Goal: Task Accomplishment & Management: Use online tool/utility

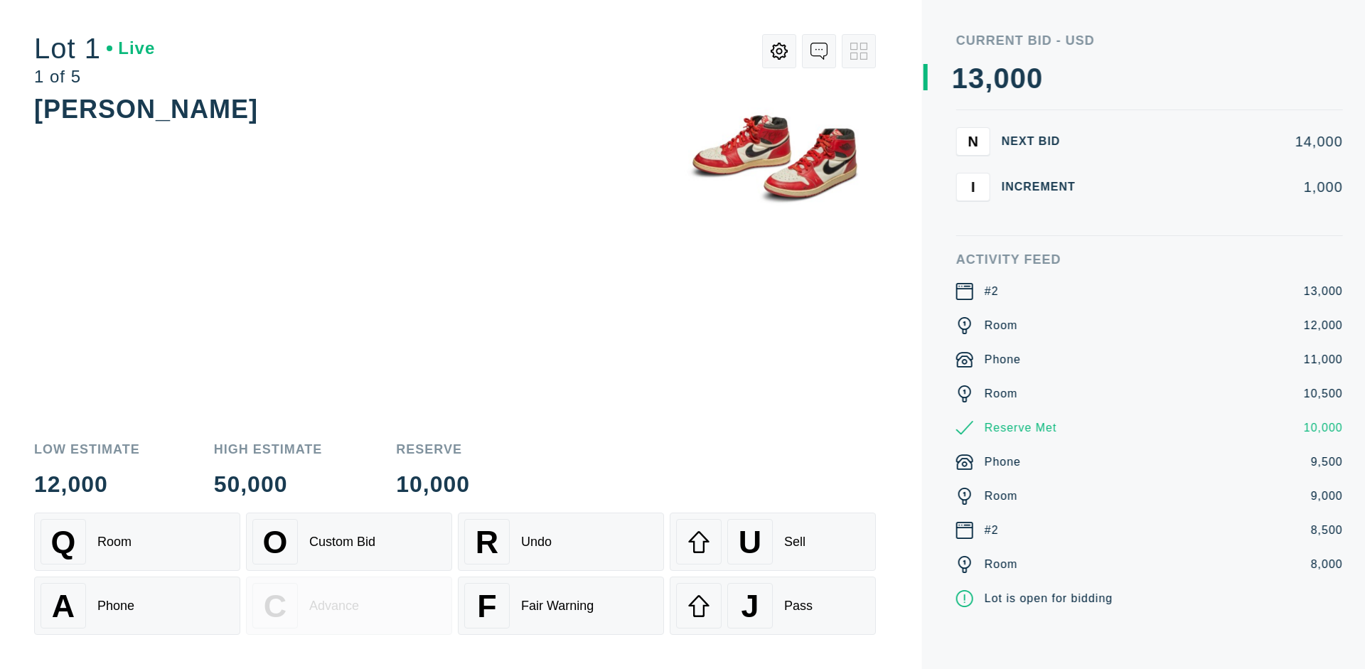
click at [137, 606] on div "A Phone" at bounding box center [137, 606] width 193 height 46
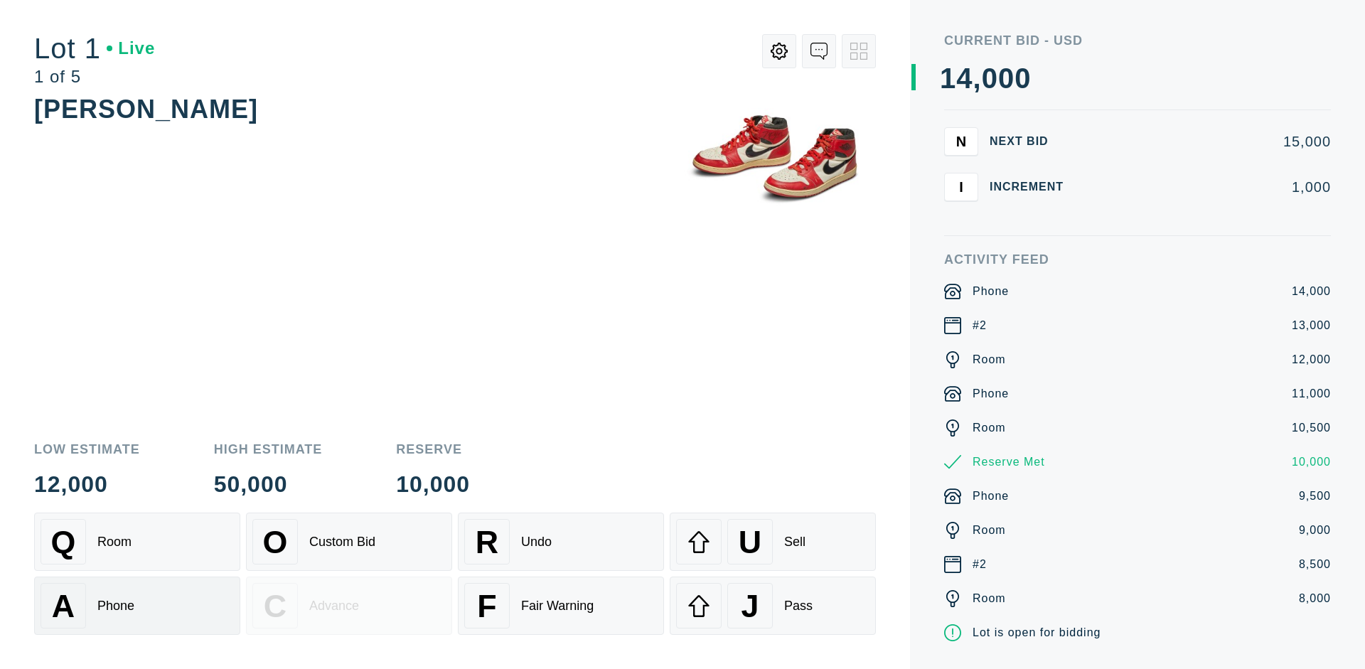
click at [137, 542] on div "Q Room" at bounding box center [137, 542] width 193 height 46
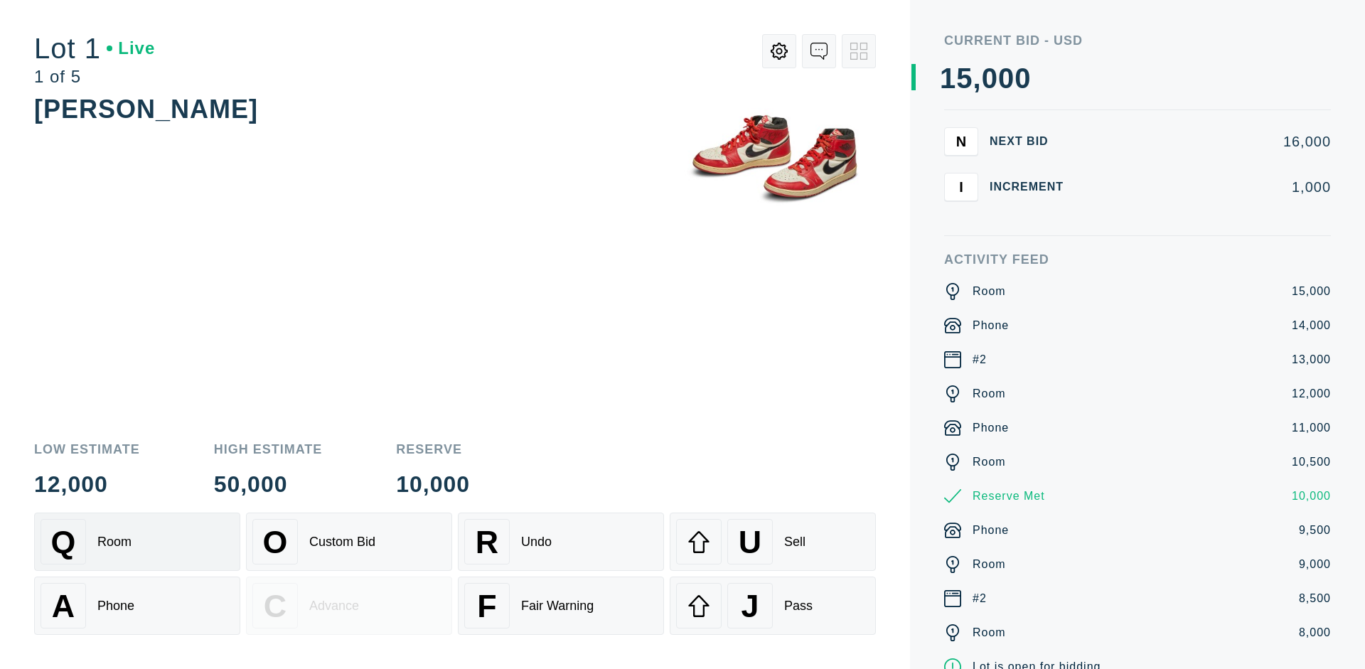
click at [561, 542] on div "R Undo" at bounding box center [560, 542] width 193 height 46
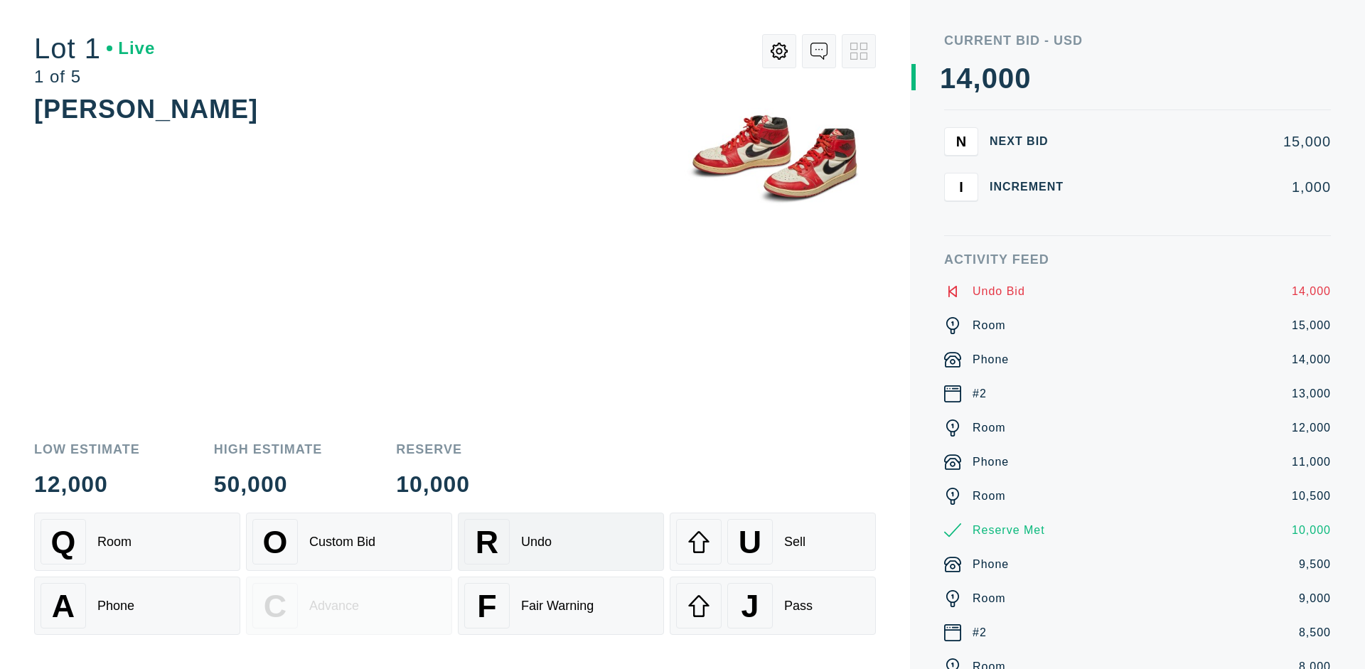
click at [137, 542] on div "Q Room" at bounding box center [137, 542] width 193 height 46
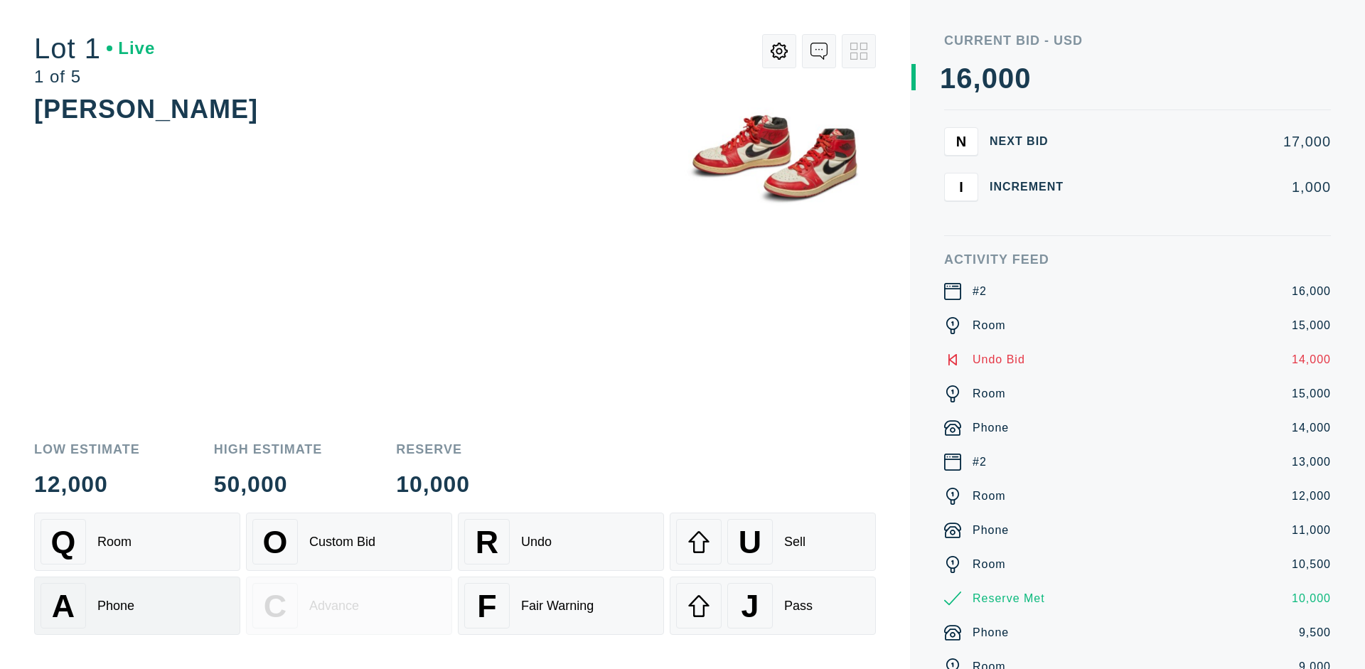
click at [137, 606] on div "A Phone" at bounding box center [137, 606] width 193 height 46
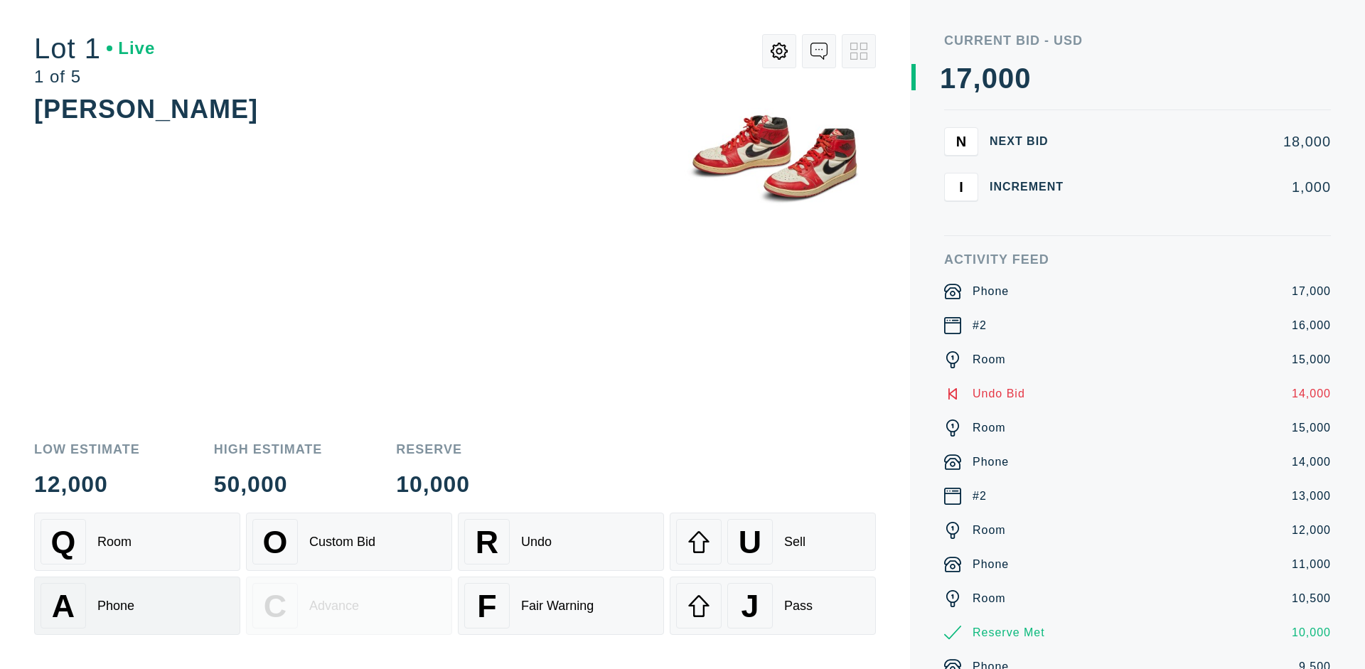
click at [137, 542] on div "Q Room" at bounding box center [137, 542] width 193 height 46
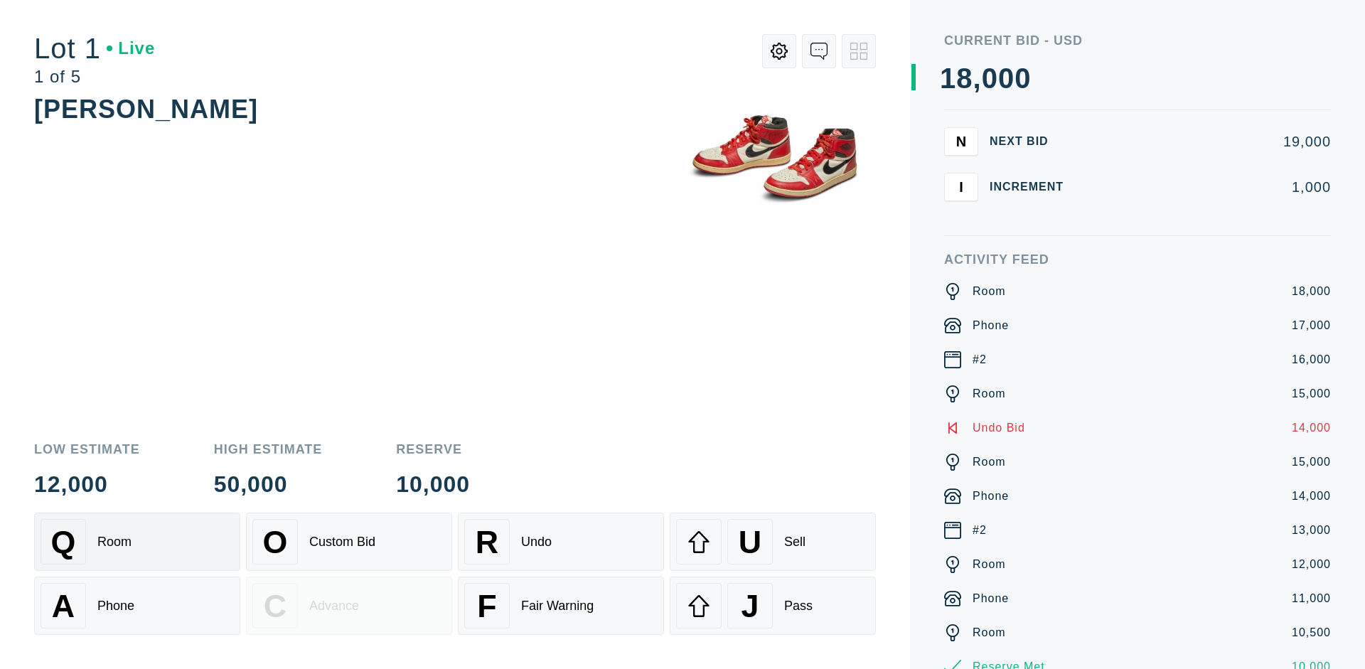
click at [561, 542] on div "R Undo" at bounding box center [560, 542] width 193 height 46
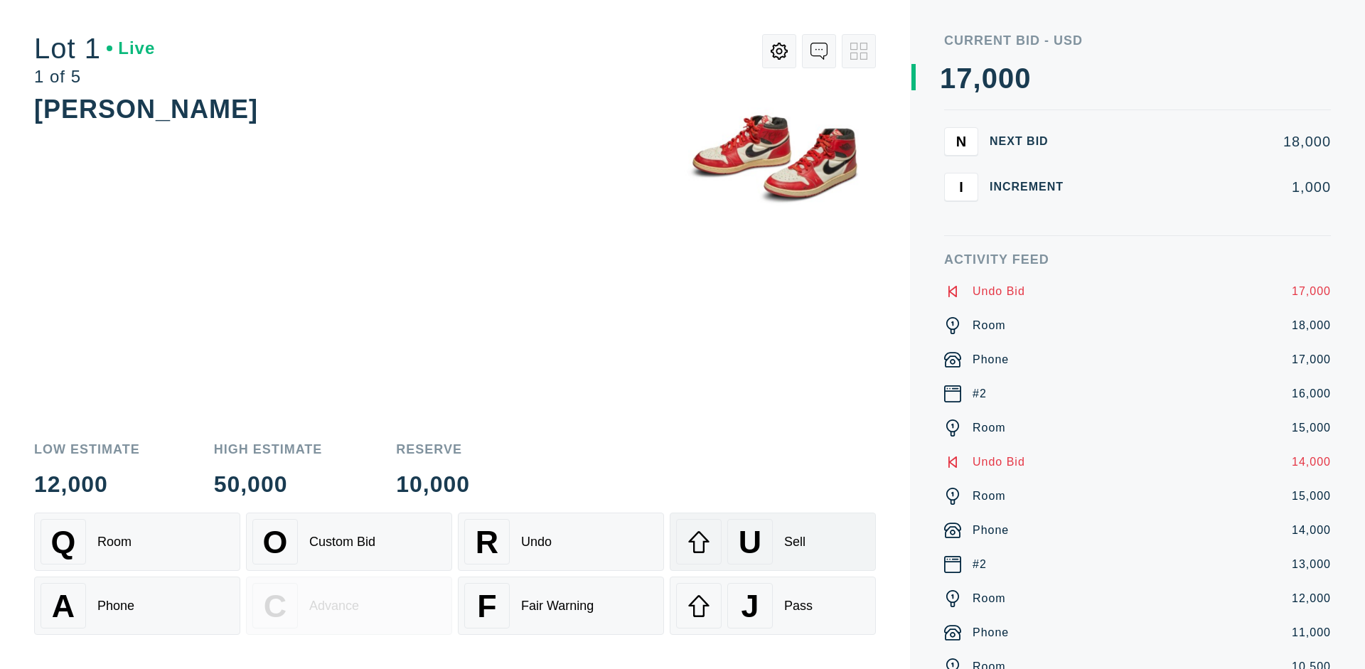
click at [773, 542] on div "U Sell" at bounding box center [772, 542] width 193 height 46
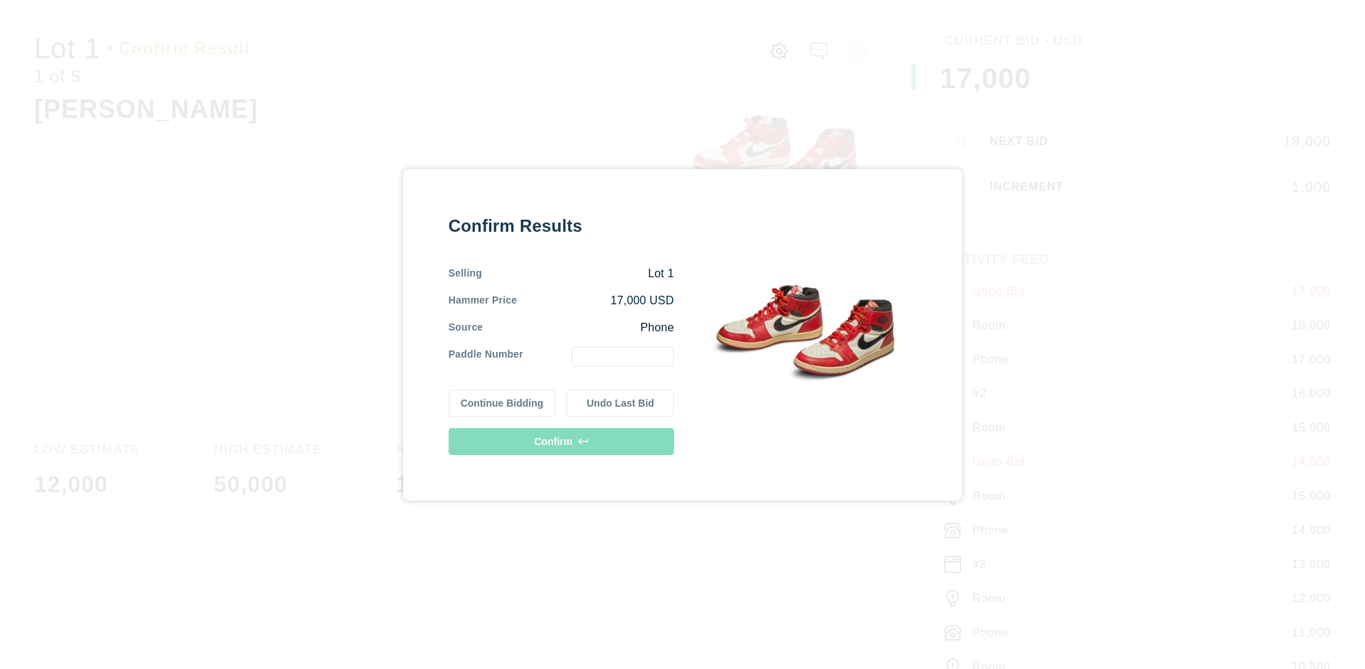
click at [503, 402] on button "Continue Bidding" at bounding box center [502, 403] width 107 height 27
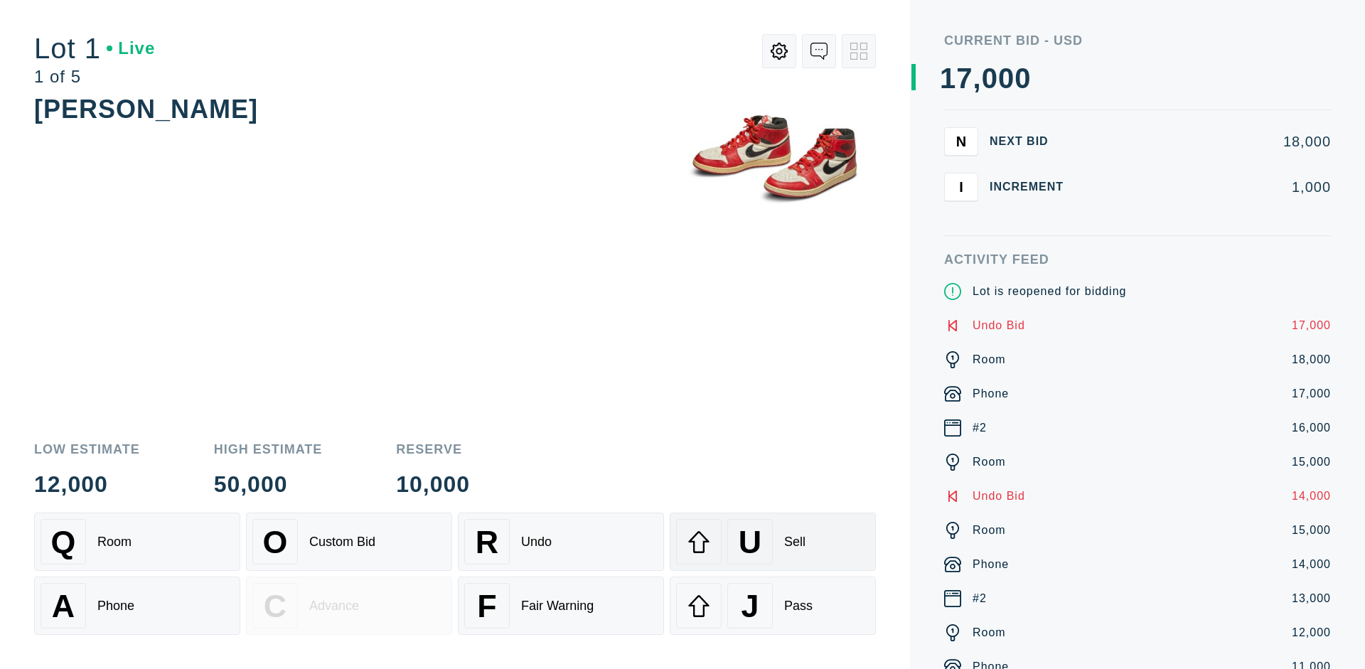
click at [773, 542] on div "U Sell" at bounding box center [772, 542] width 193 height 46
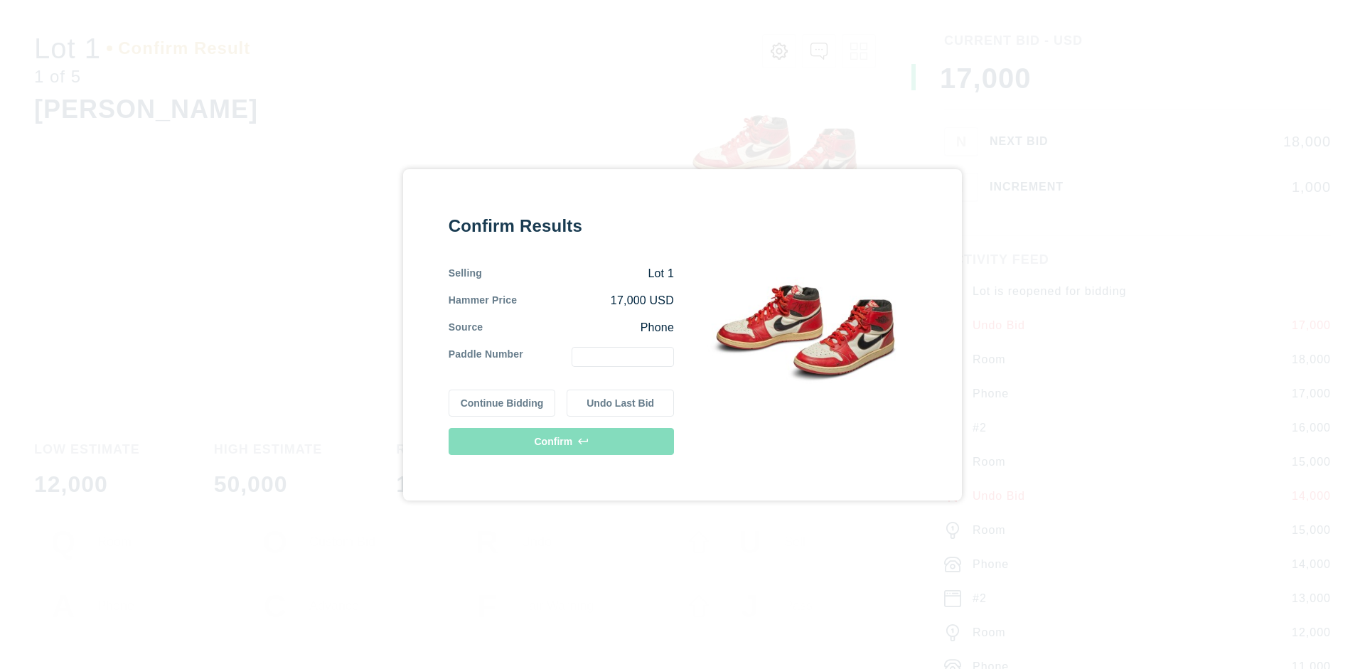
click at [621, 402] on button "Undo Last Bid" at bounding box center [620, 403] width 107 height 27
click at [503, 400] on button "Continue Bidding" at bounding box center [502, 401] width 107 height 27
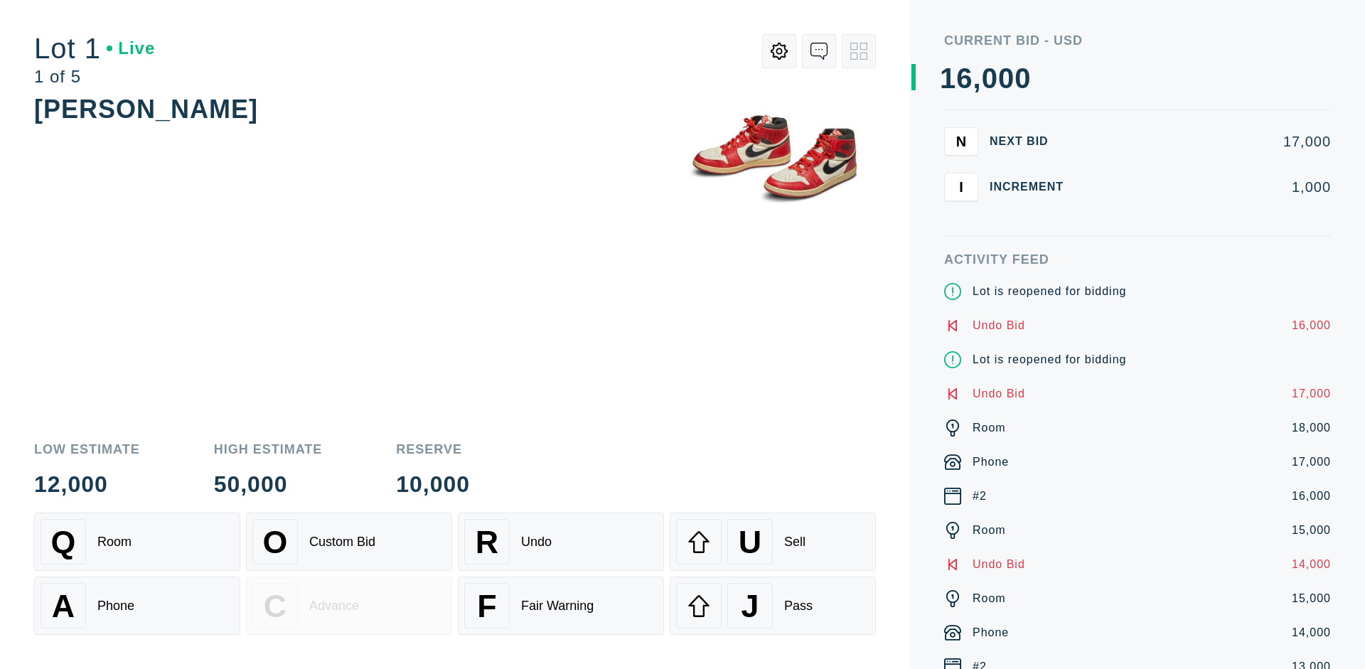
click at [773, 606] on div "J Pass" at bounding box center [772, 606] width 193 height 46
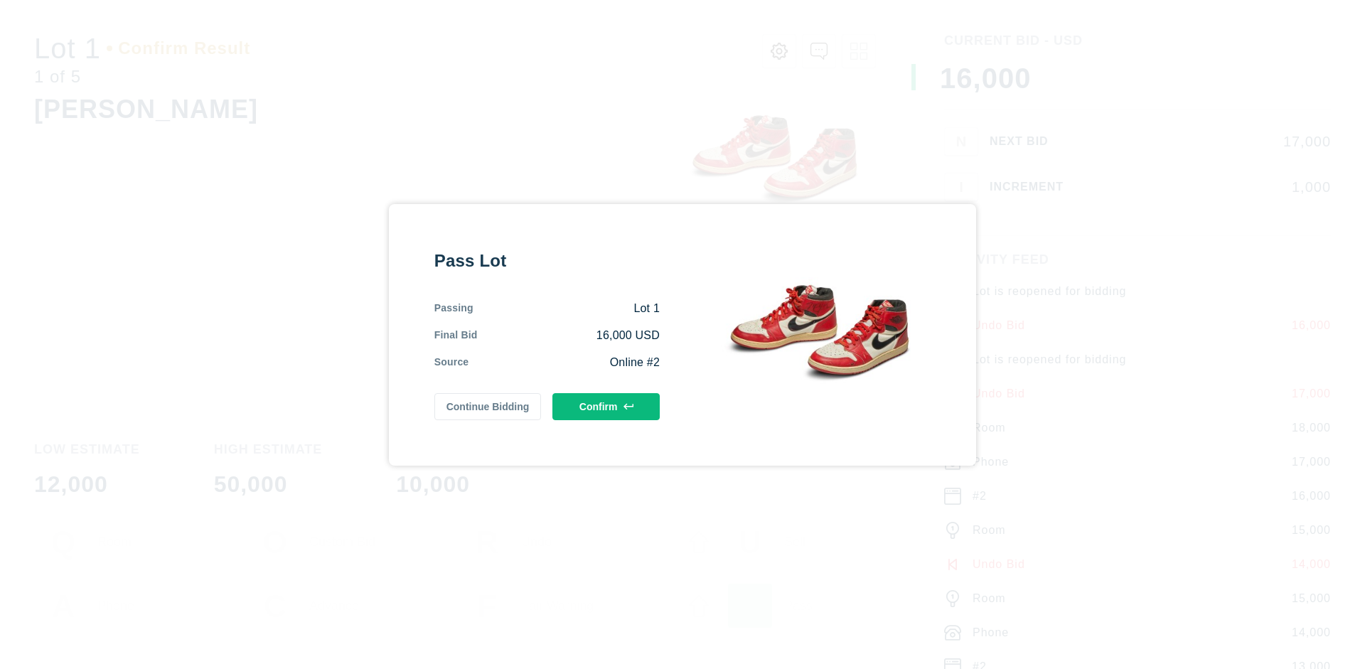
click at [606, 403] on button "Confirm" at bounding box center [605, 406] width 107 height 27
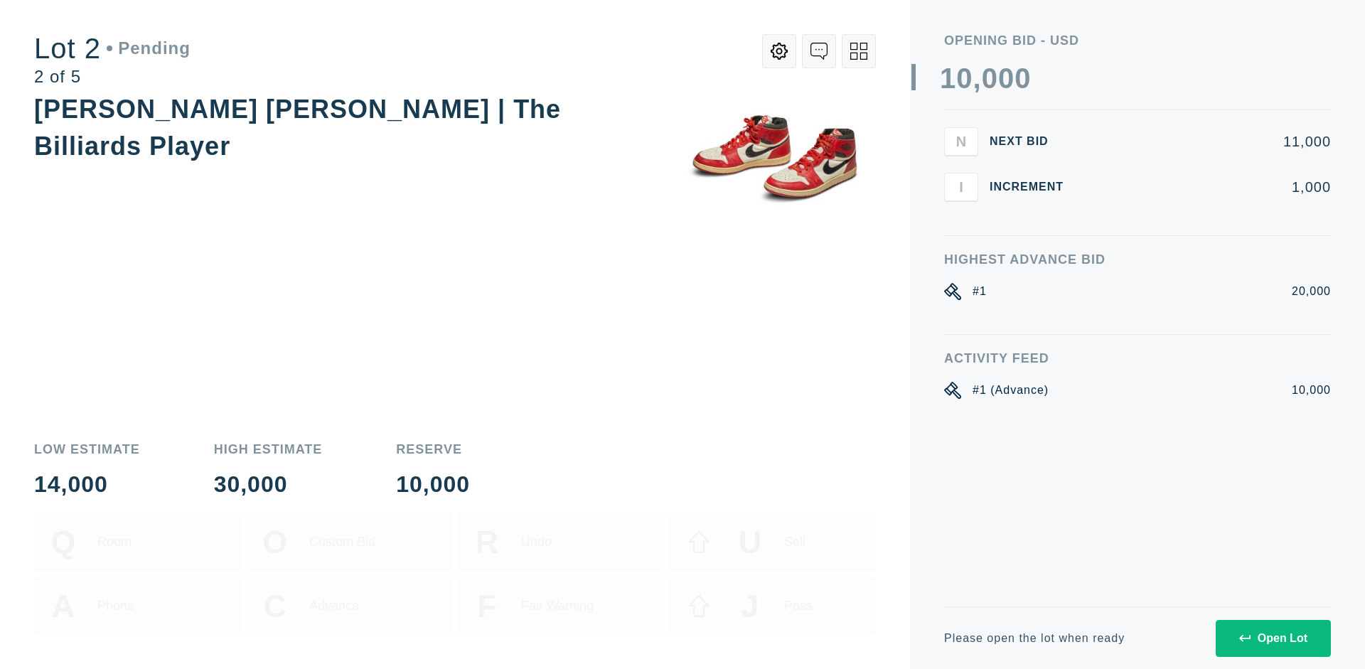
click at [1273, 638] on div "Open Lot" at bounding box center [1273, 638] width 68 height 13
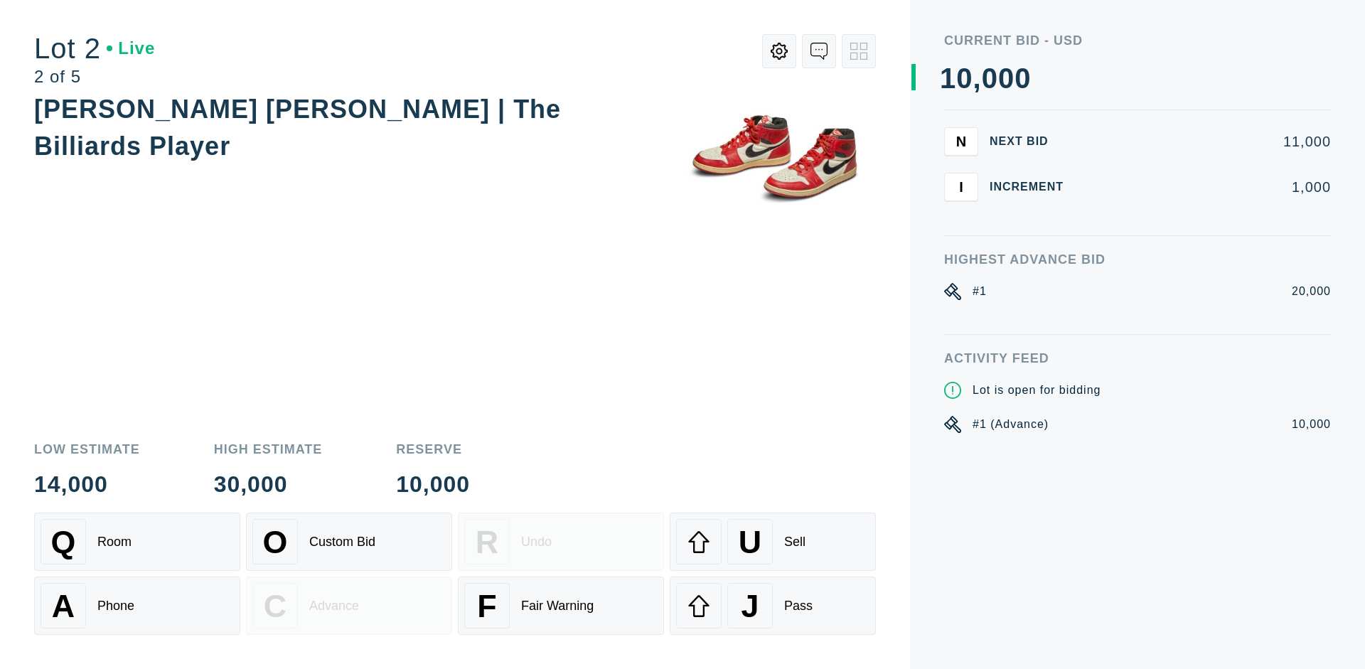
click at [137, 542] on div "Q Room" at bounding box center [137, 542] width 193 height 46
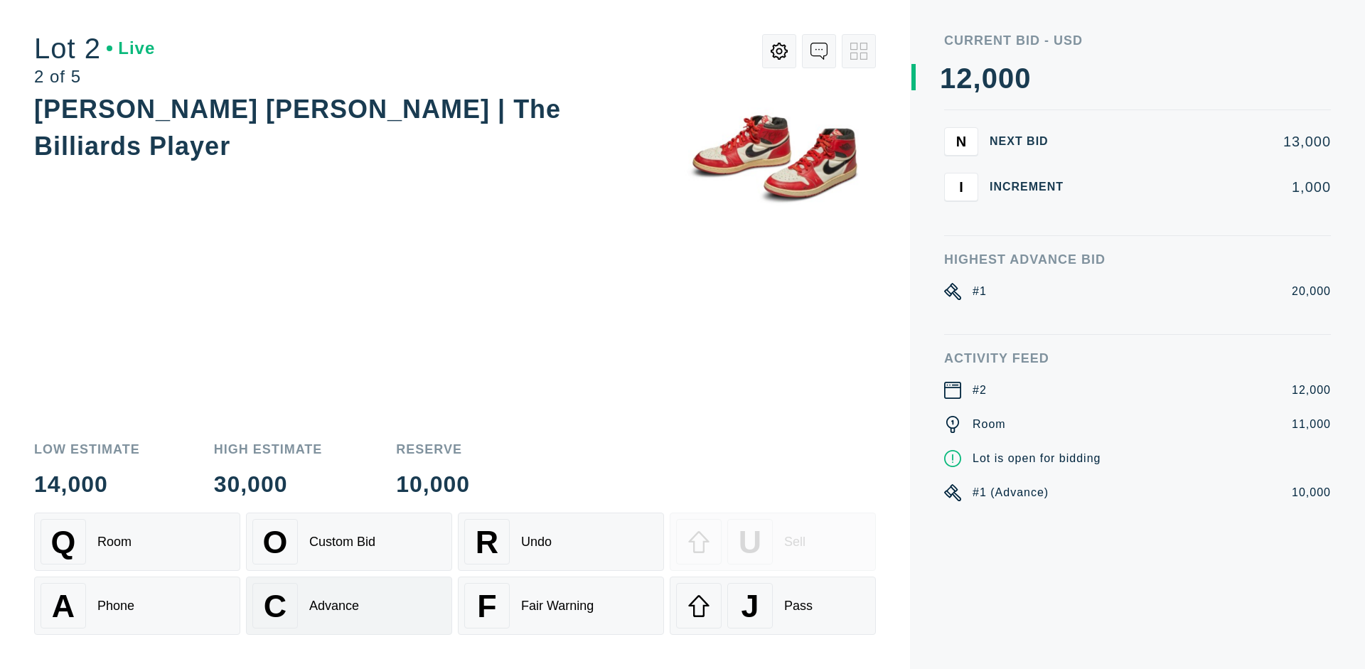
click at [349, 606] on div "Advance" at bounding box center [334, 606] width 50 height 15
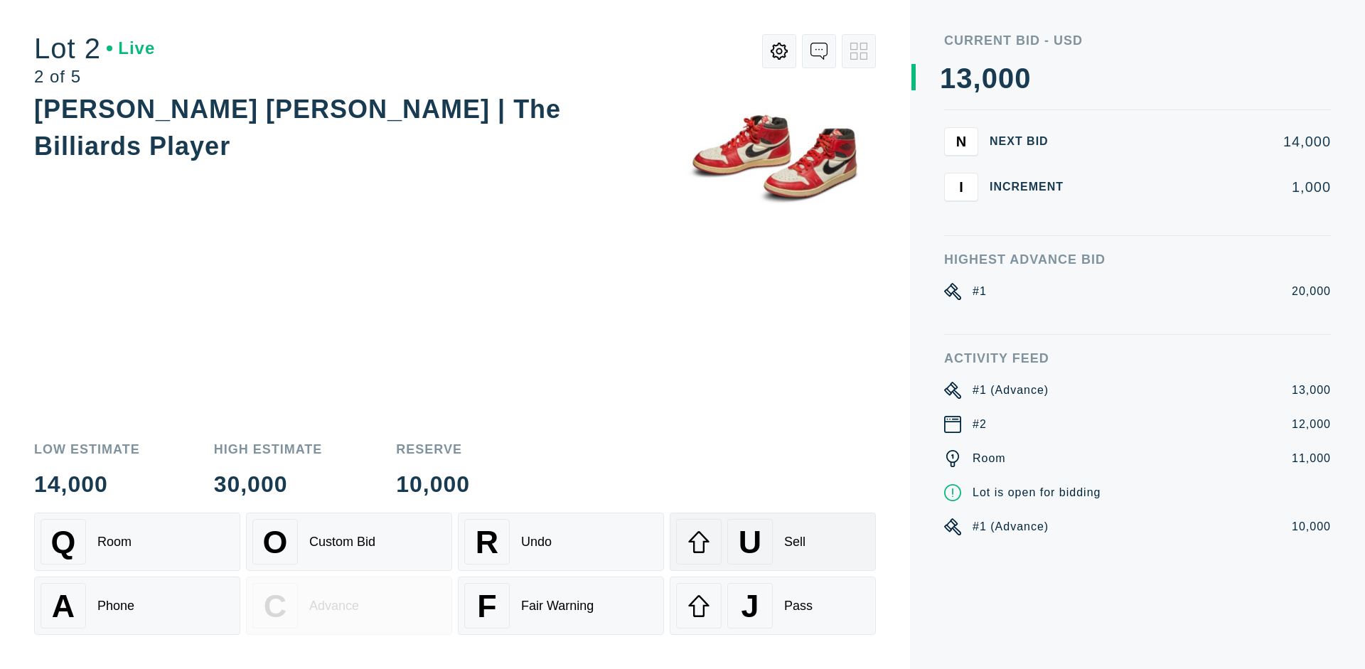
click at [773, 542] on div "U Sell" at bounding box center [772, 542] width 193 height 46
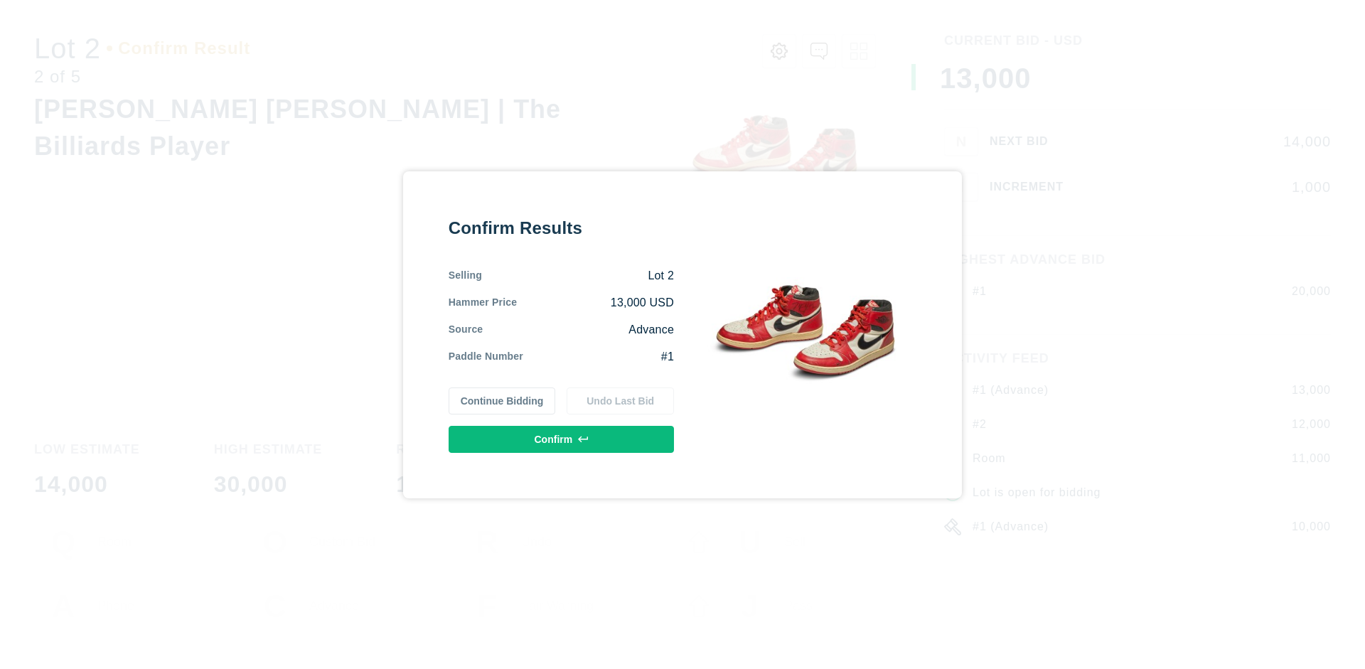
click at [562, 439] on button "Confirm" at bounding box center [561, 439] width 225 height 27
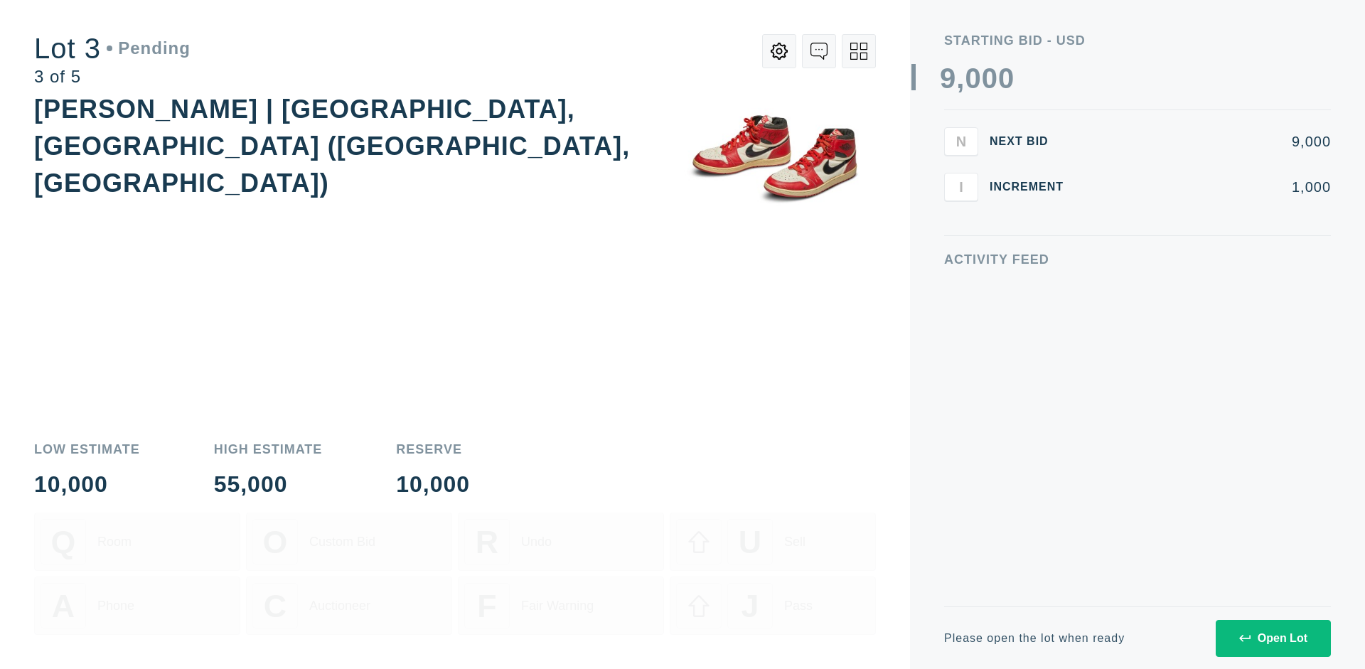
click at [1273, 638] on div "Open Lot" at bounding box center [1273, 638] width 68 height 13
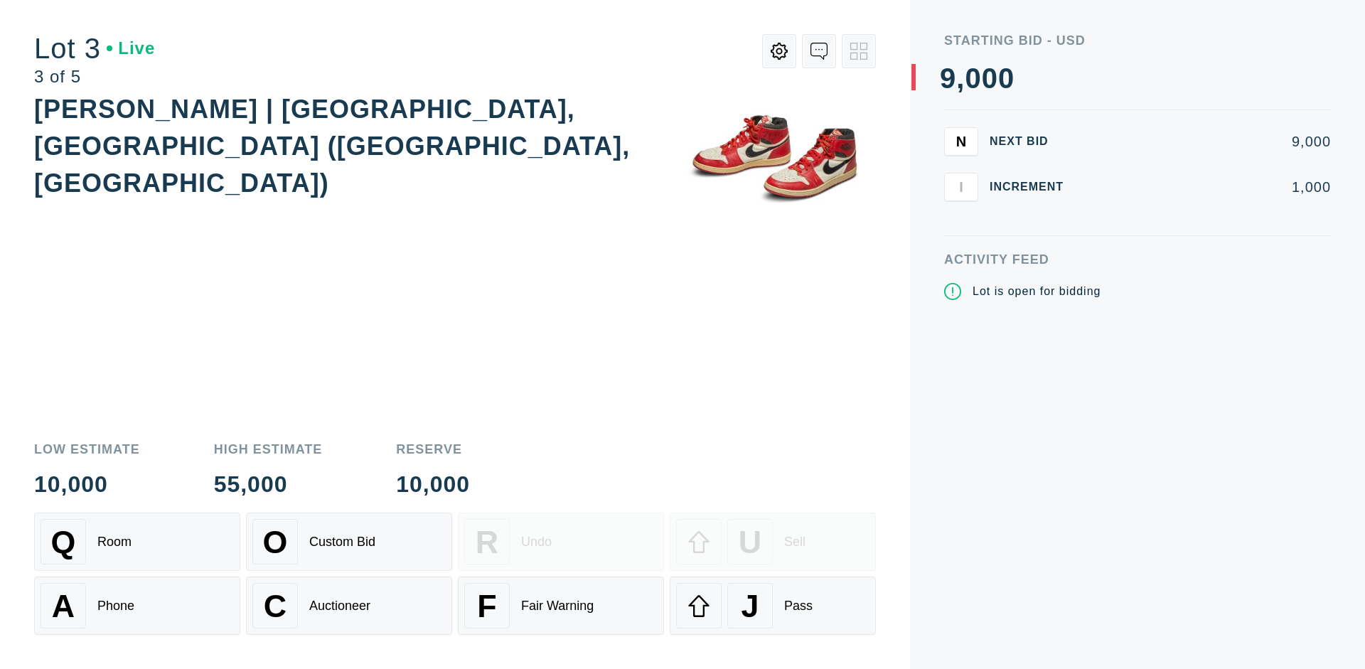
click at [773, 606] on div "J Pass" at bounding box center [772, 606] width 193 height 46
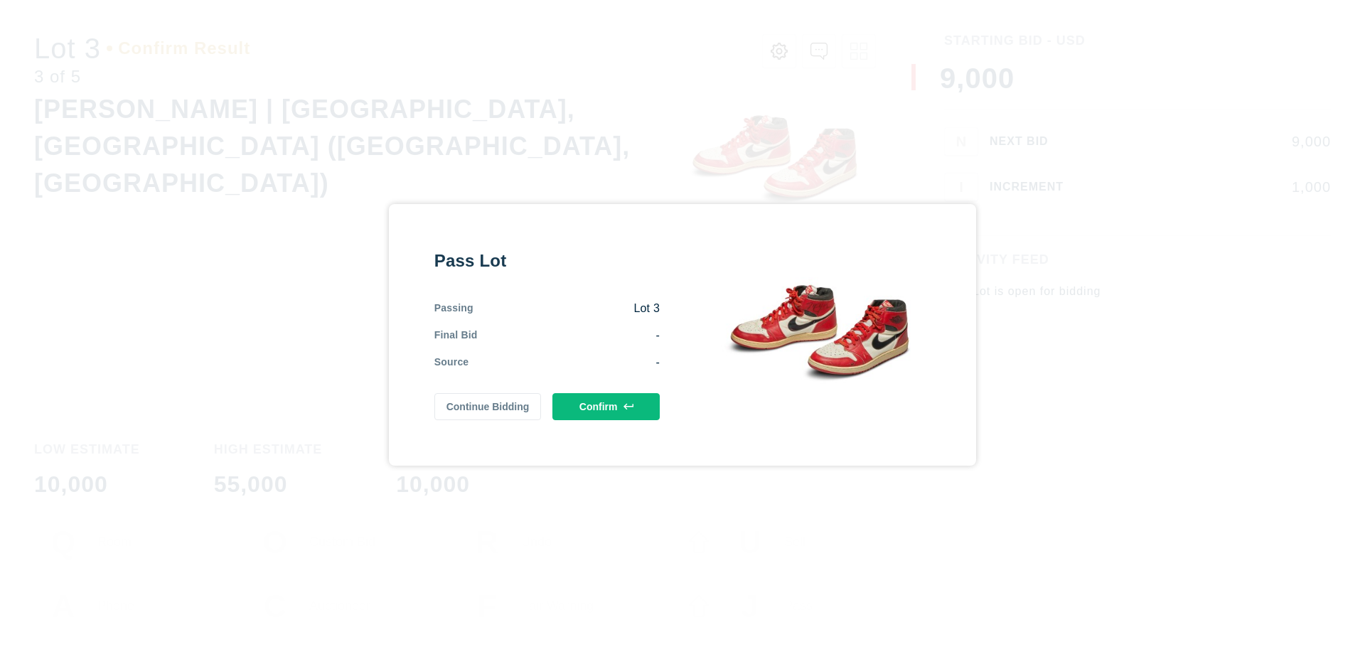
click at [606, 406] on button "Confirm" at bounding box center [605, 406] width 107 height 27
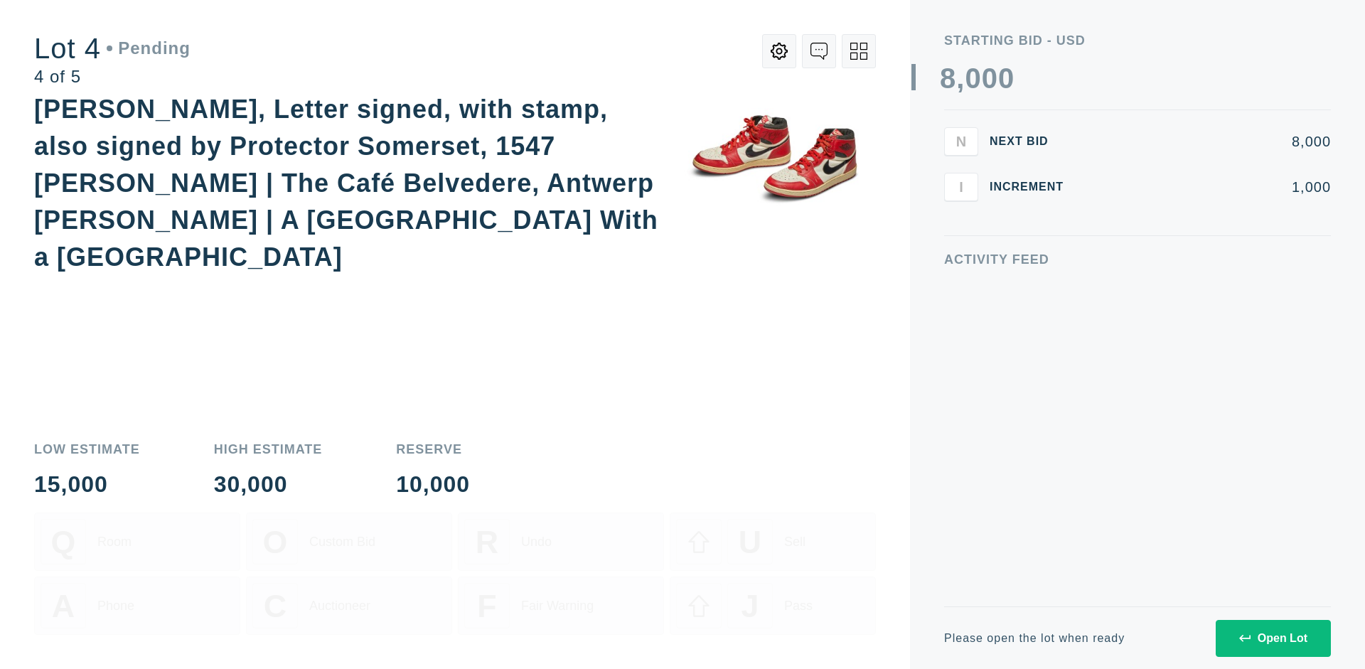
click at [1273, 638] on div "Open Lot" at bounding box center [1273, 638] width 68 height 13
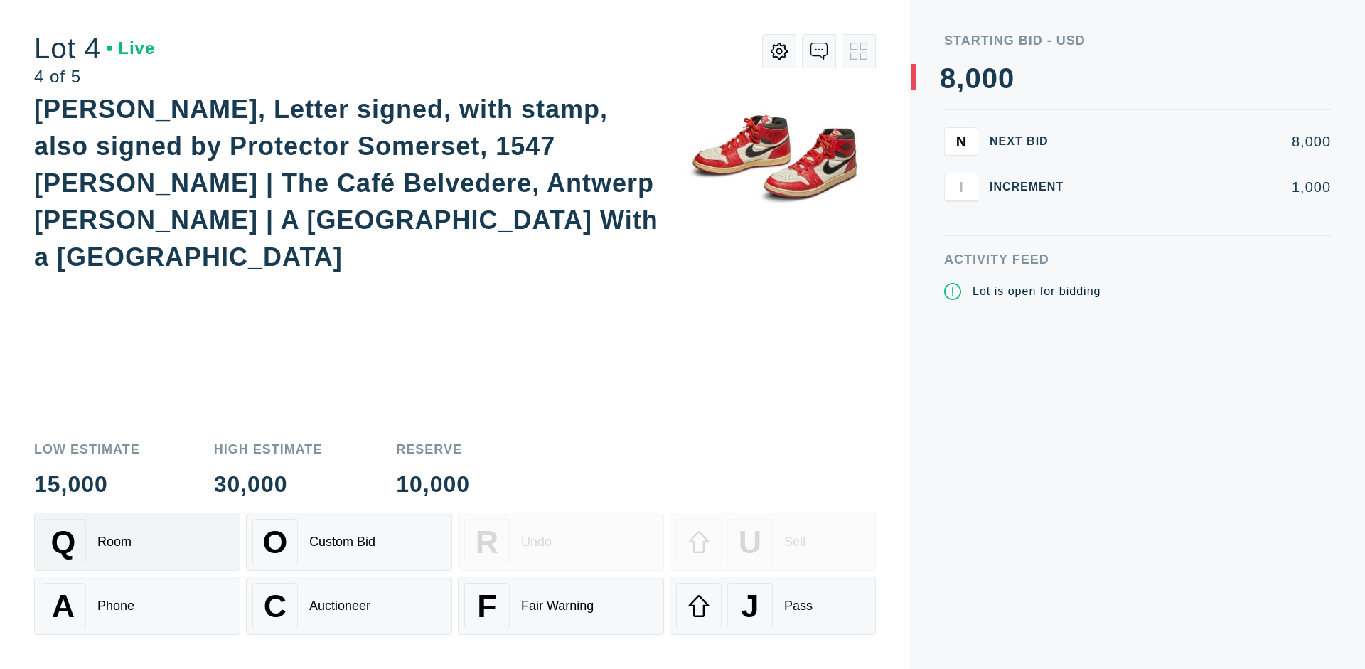
click at [137, 542] on div "Q Room" at bounding box center [137, 542] width 193 height 46
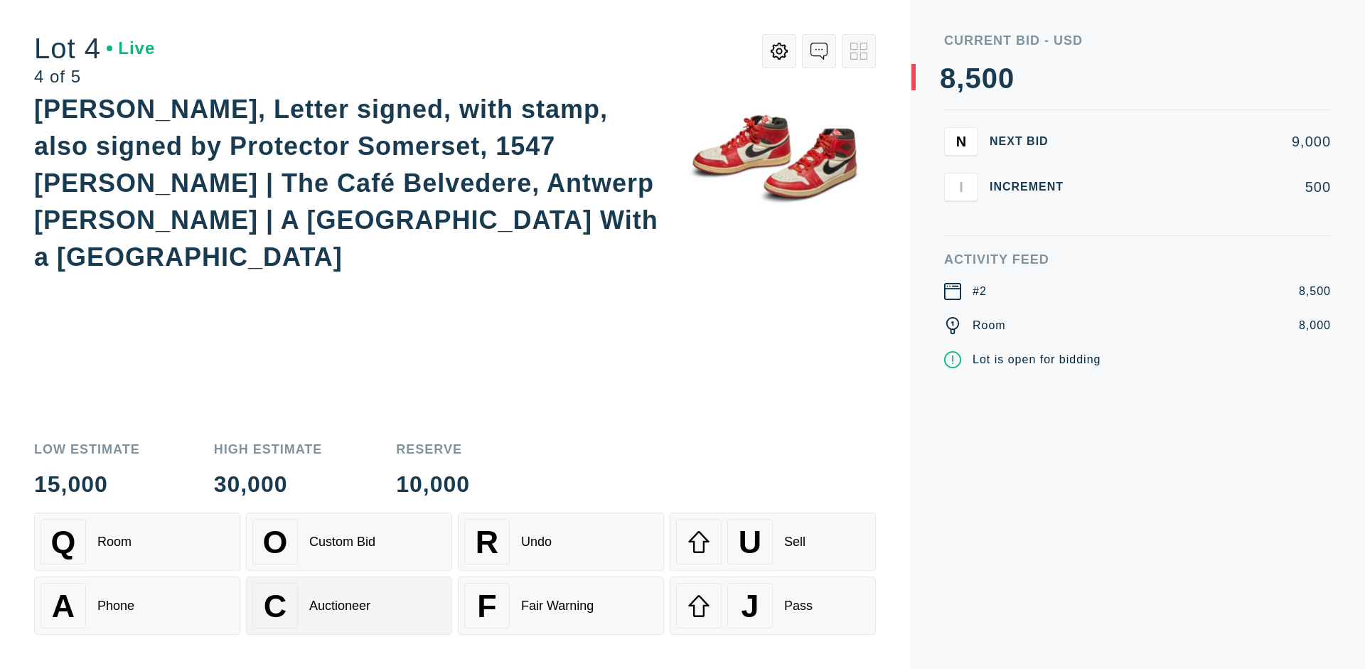
click at [349, 606] on div "Auctioneer" at bounding box center [339, 606] width 61 height 15
click at [773, 606] on div "J Pass" at bounding box center [772, 606] width 193 height 46
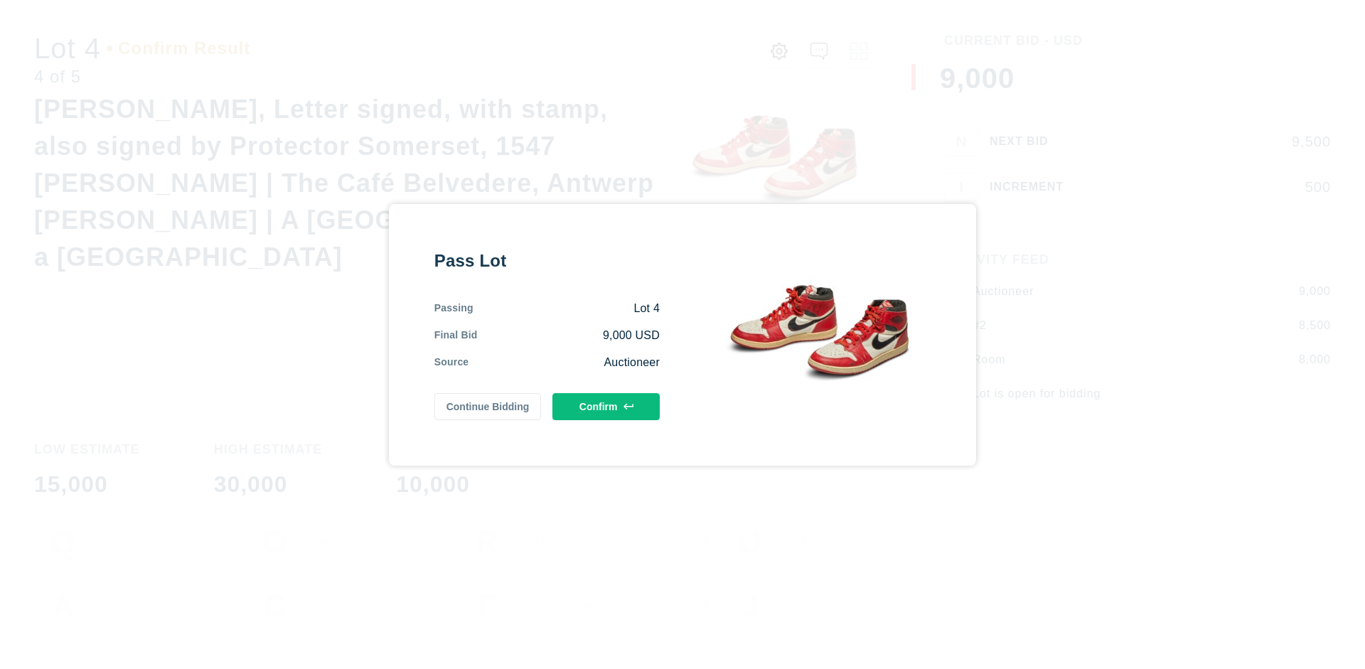
click at [606, 406] on button "Confirm" at bounding box center [605, 406] width 107 height 27
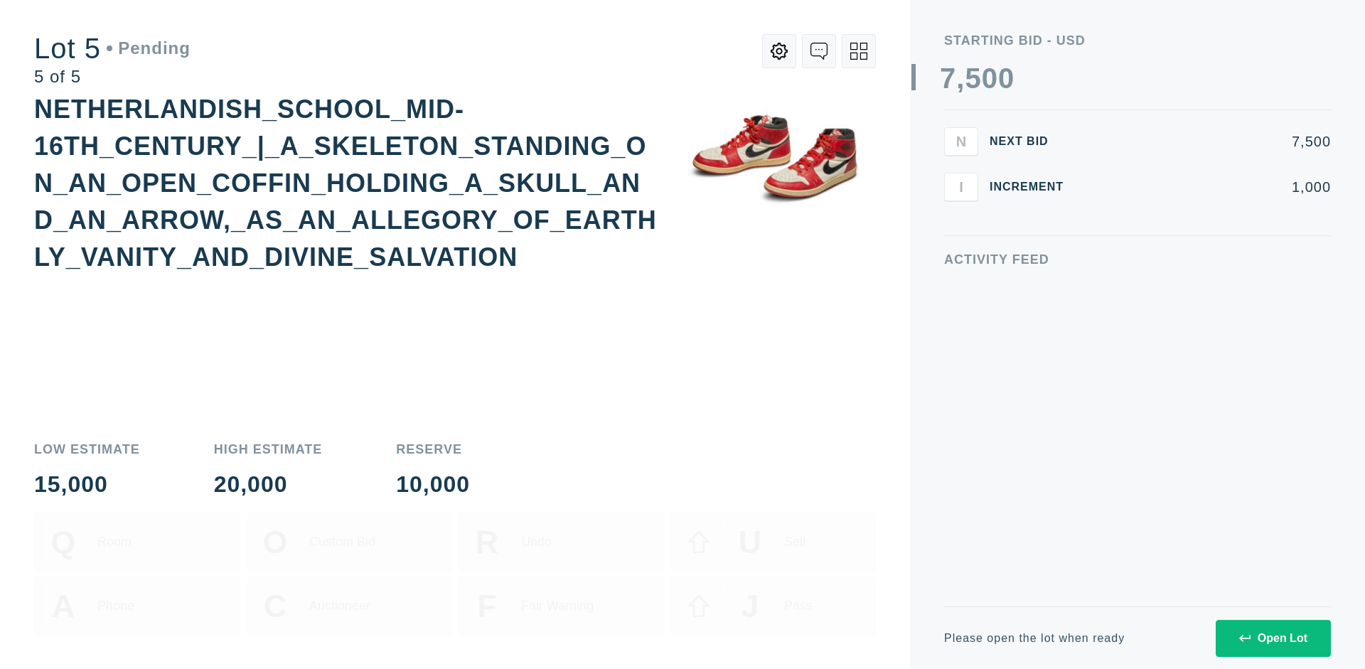
click at [1273, 638] on div "Open Lot" at bounding box center [1273, 638] width 68 height 13
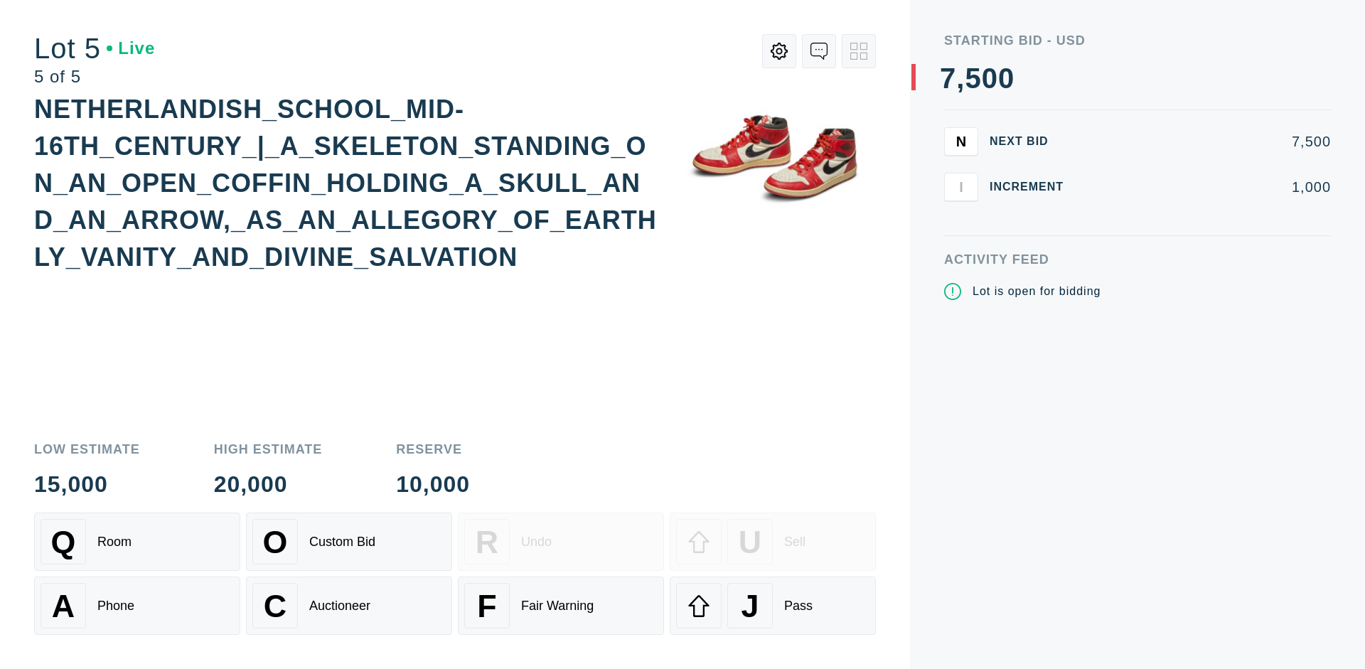
click at [137, 542] on div "Q Room" at bounding box center [137, 542] width 193 height 46
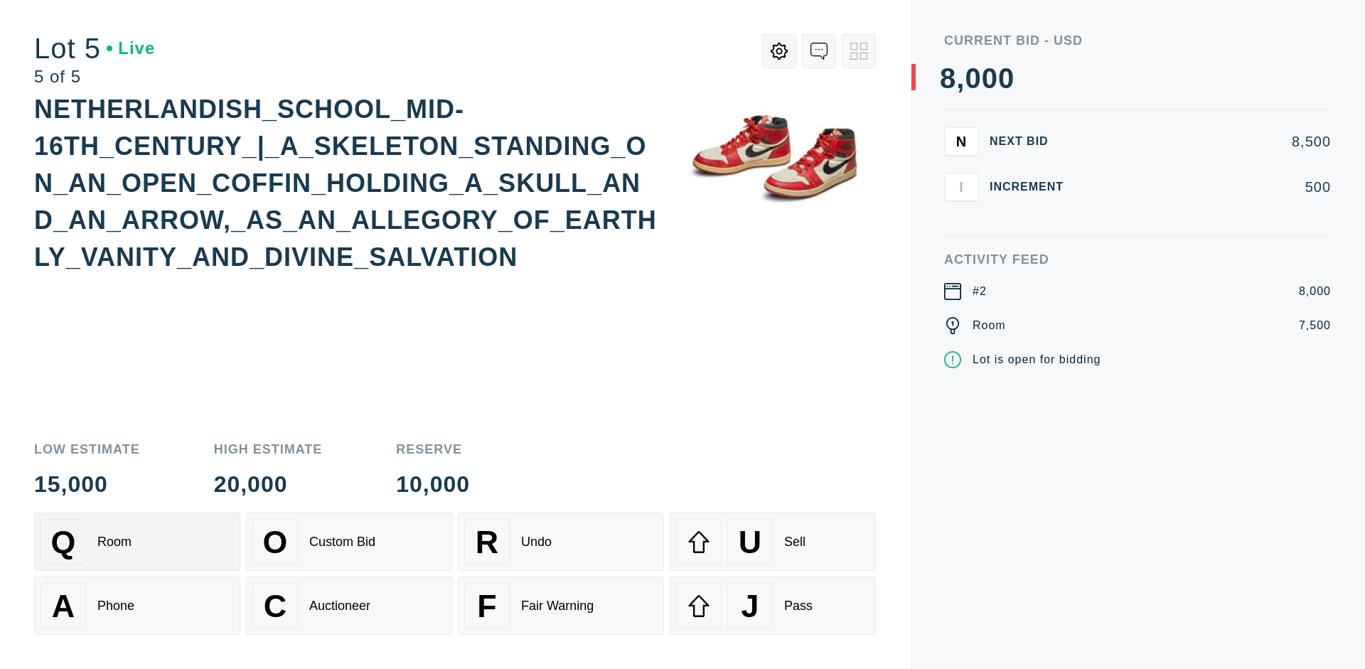
click at [137, 542] on div "Q Room" at bounding box center [137, 542] width 193 height 46
click at [773, 542] on div "U Sell" at bounding box center [772, 542] width 193 height 46
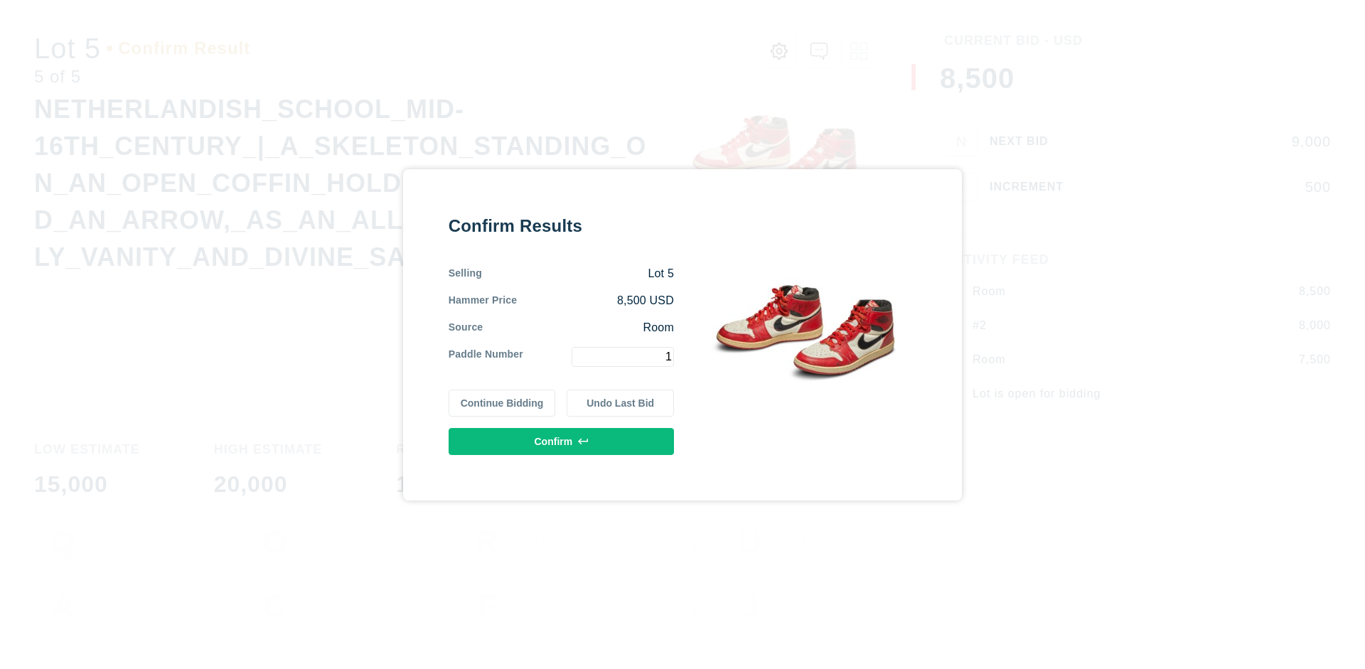
type input "1"
click at [562, 441] on button "Confirm" at bounding box center [561, 441] width 225 height 27
